Goal: Navigation & Orientation: Go to known website

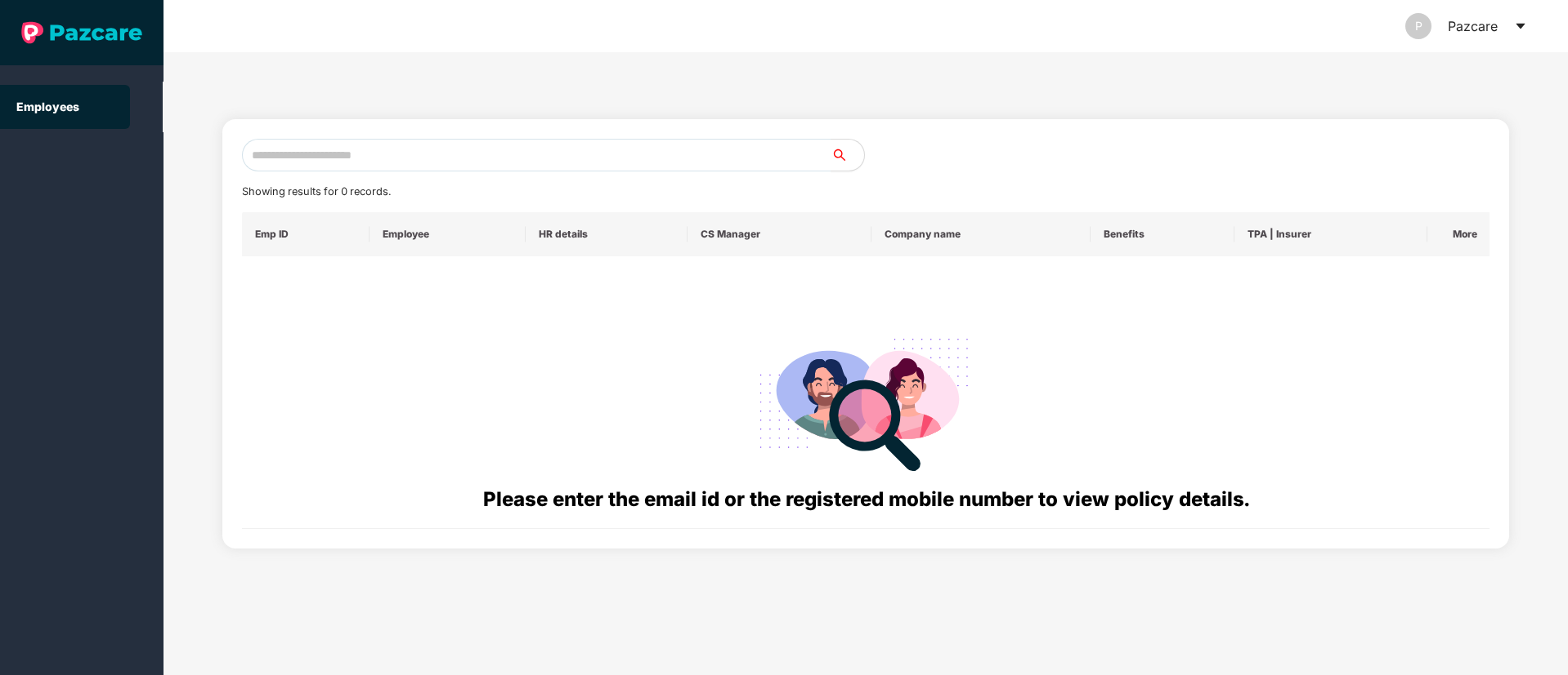
click at [1516, 27] on icon "caret-down" at bounding box center [1519, 25] width 13 height 13
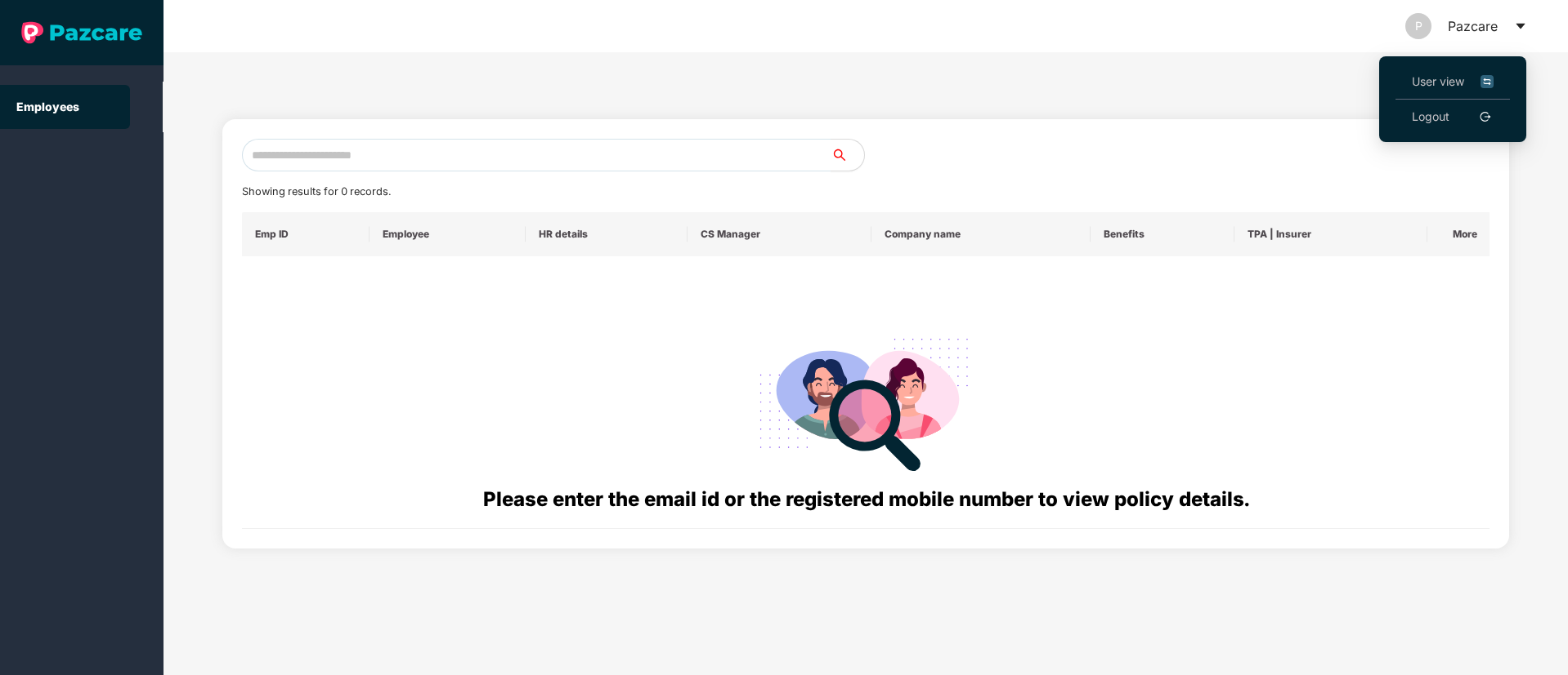
click at [1434, 122] on link "Logout" at bounding box center [1430, 116] width 37 height 18
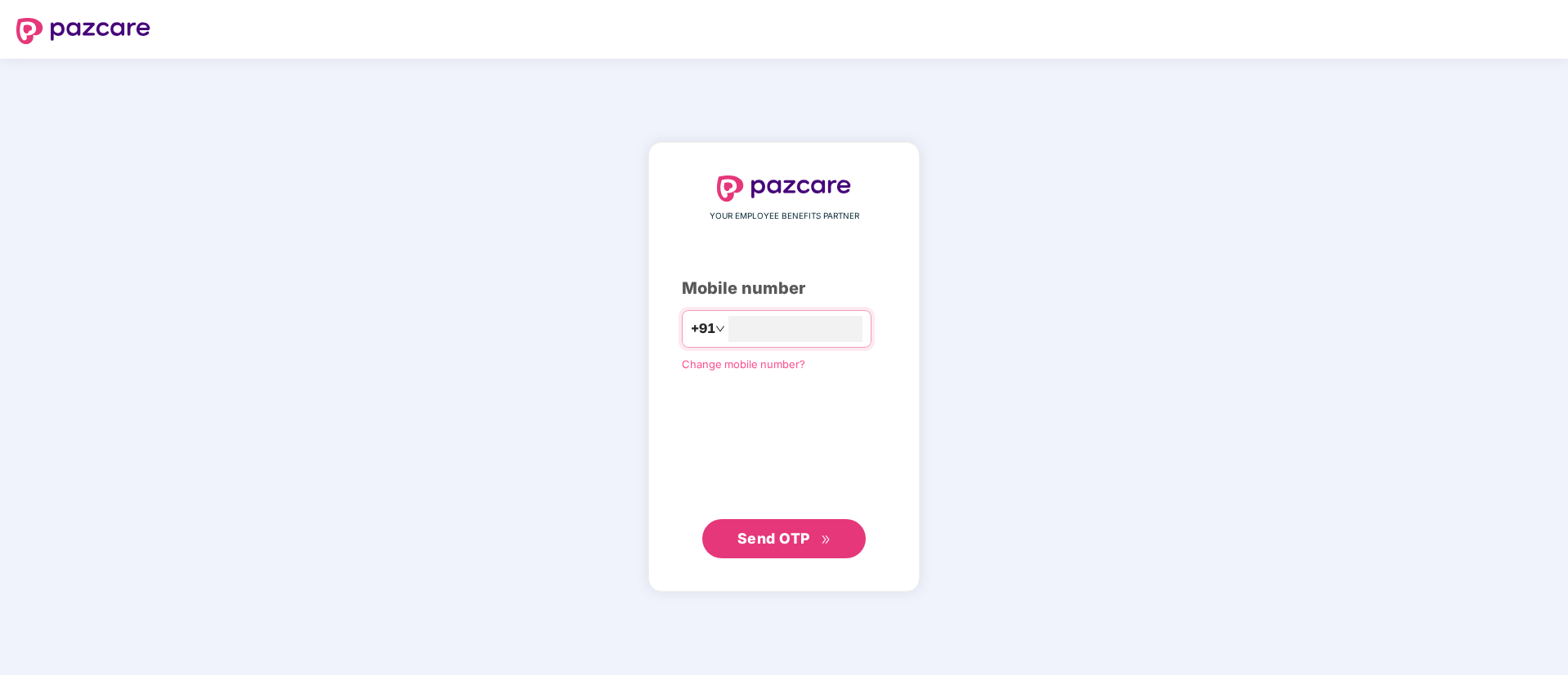
type input "**********"
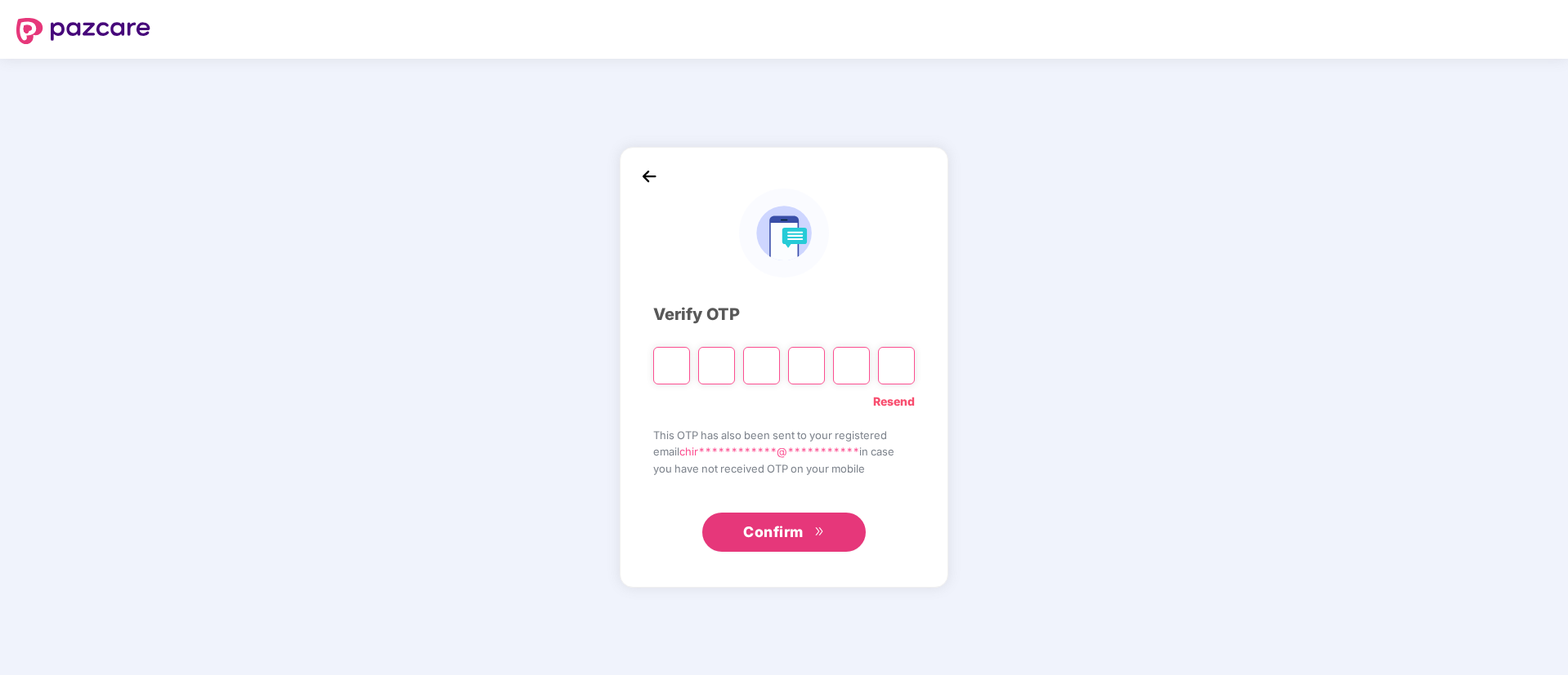
type input "*"
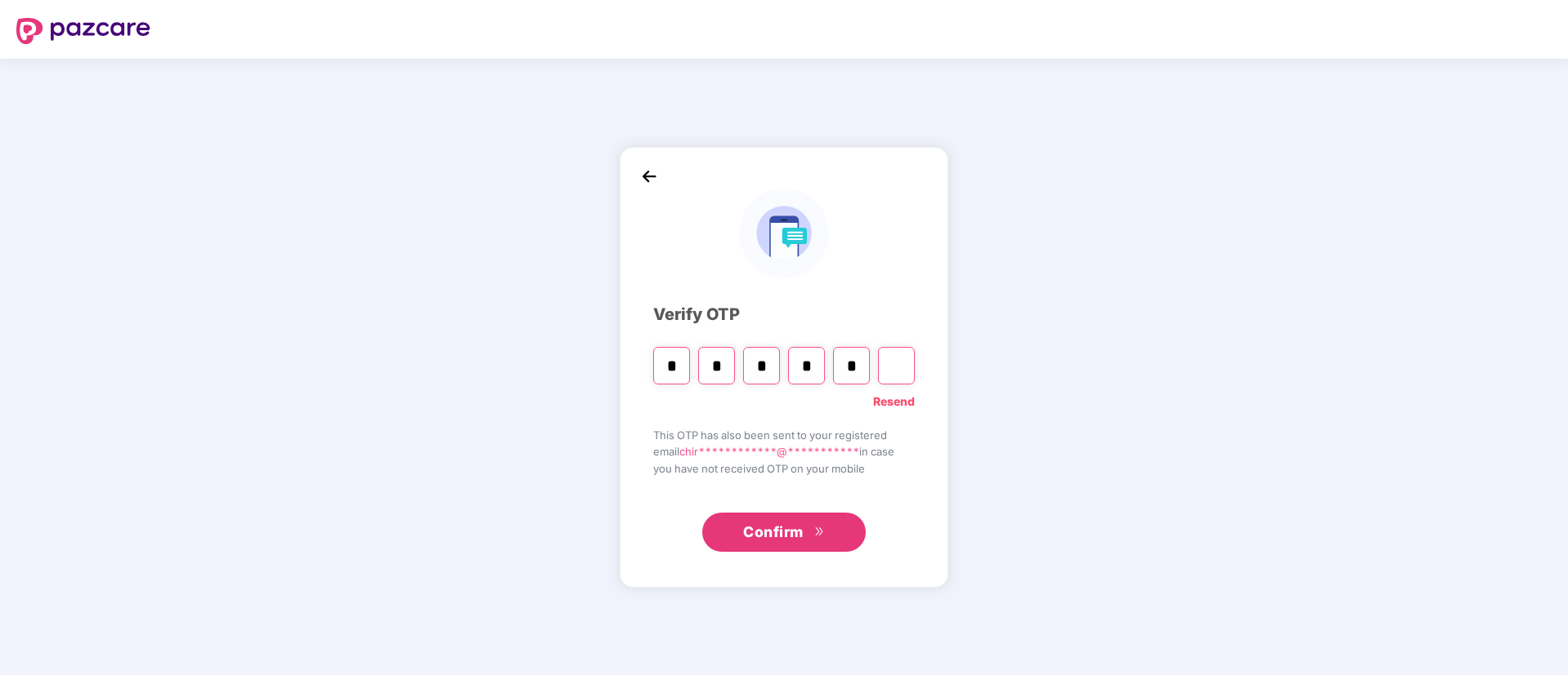
type input "*"
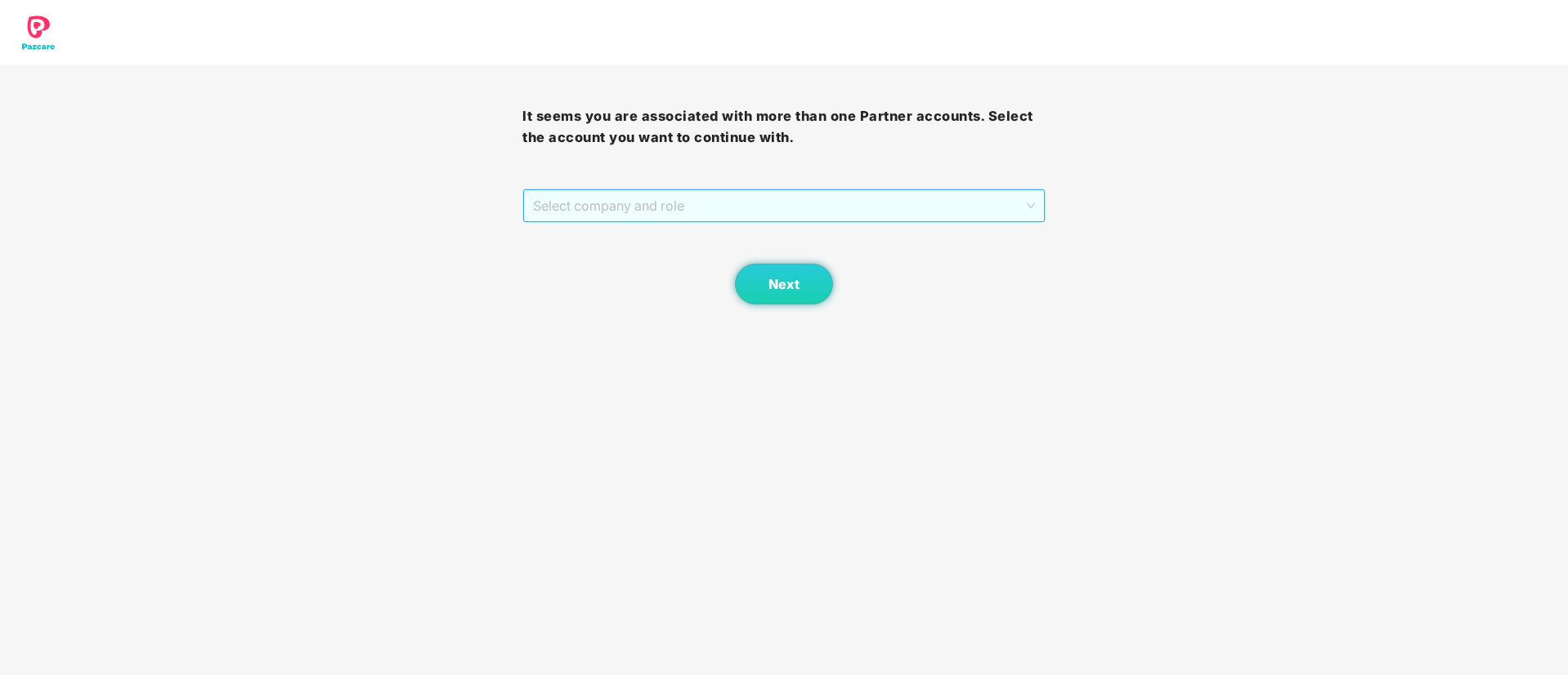
click at [689, 198] on span "Select company and role" at bounding box center [783, 206] width 501 height 31
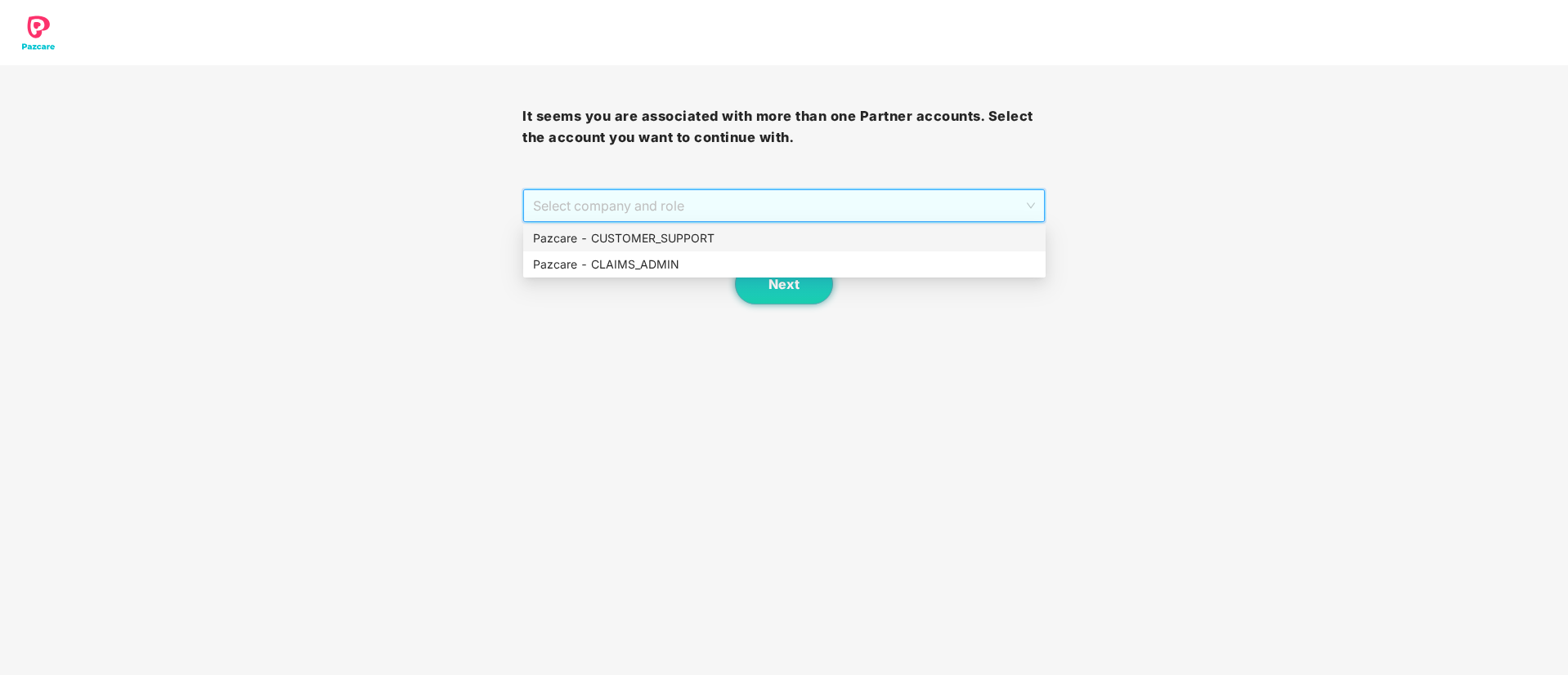
click at [661, 227] on div "Pazcare - CUSTOMER_SUPPORT" at bounding box center [784, 238] width 522 height 26
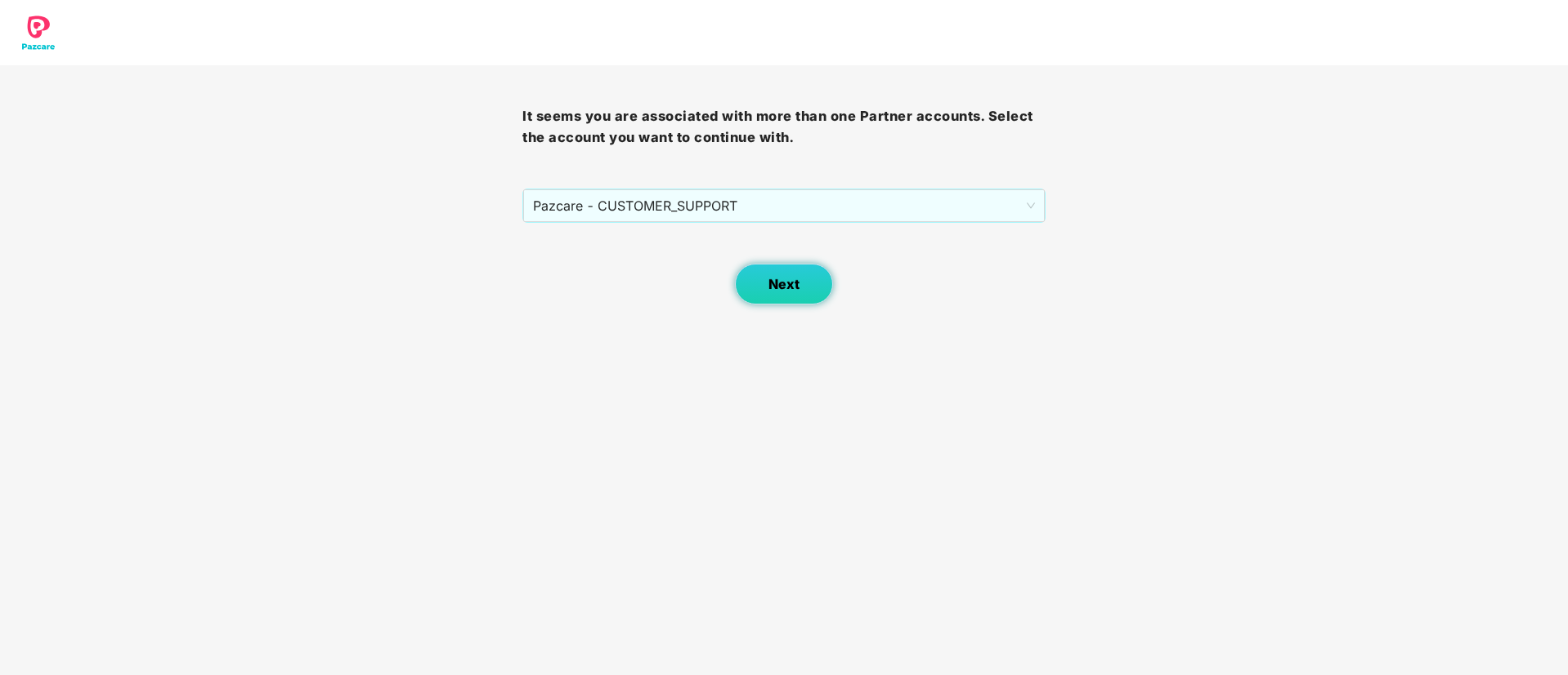
click at [809, 293] on button "Next" at bounding box center [784, 284] width 98 height 41
